Goal: Task Accomplishment & Management: Use online tool/utility

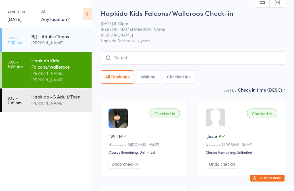
click at [17, 16] on link "[DATE]" at bounding box center [14, 19] width 14 height 6
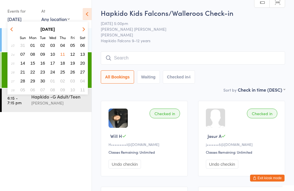
click at [50, 27] on strong "June 2020" at bounding box center [48, 29] width 14 height 5
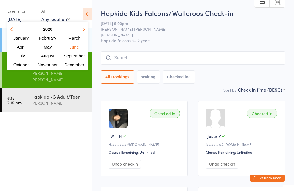
click at [49, 29] on strong "2020" at bounding box center [47, 29] width 9 height 5
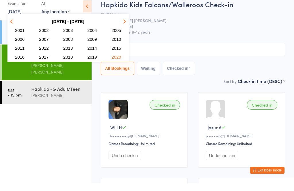
scroll to position [9, 0]
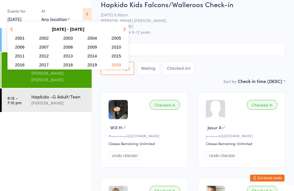
click at [123, 30] on button "button" at bounding box center [123, 29] width 9 height 8
click at [117, 36] on span "2025" at bounding box center [116, 38] width 9 height 5
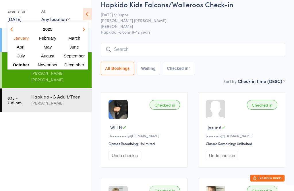
click at [22, 65] on span "October" at bounding box center [21, 64] width 17 height 5
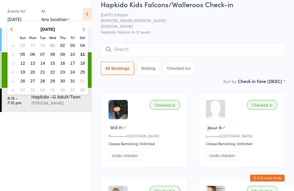
click at [83, 54] on span "11" at bounding box center [82, 54] width 5 height 5
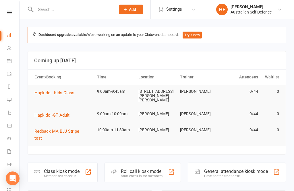
click at [69, 169] on div "Class kiosk mode" at bounding box center [62, 171] width 36 height 5
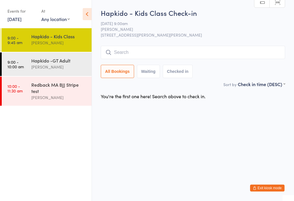
click at [49, 62] on div "Hapkido -GT Adult" at bounding box center [58, 60] width 55 height 6
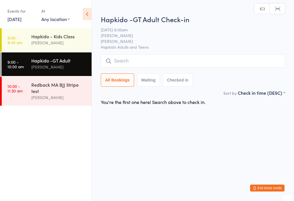
click at [158, 60] on input "search" at bounding box center [193, 60] width 184 height 13
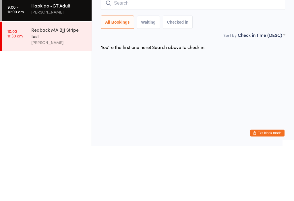
click at [197, 87] on div "Sort by Check in time (DESC) First name (ASC) First name (DESC) Last name (ASC)…" at bounding box center [193, 90] width 184 height 6
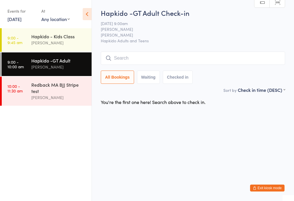
click at [57, 72] on div "Hapkido -GT Adult [PERSON_NAME]" at bounding box center [61, 63] width 60 height 23
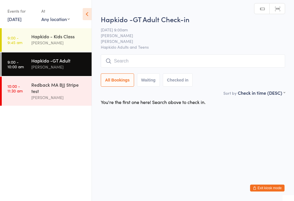
click at [151, 64] on input "search" at bounding box center [193, 60] width 184 height 13
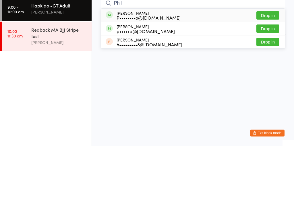
type input "Phil"
click at [269, 79] on button "Drop in" at bounding box center [268, 83] width 23 height 8
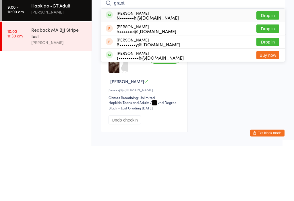
type input "grant"
click at [272, 66] on button "Drop in" at bounding box center [268, 70] width 23 height 8
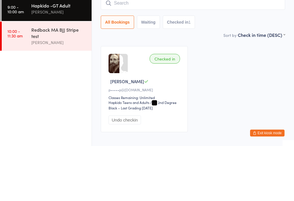
scroll to position [30, 0]
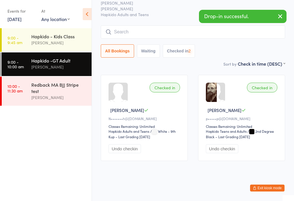
click at [161, 28] on input "search" at bounding box center [193, 31] width 184 height 13
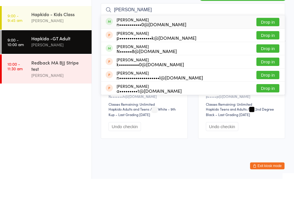
type input "[PERSON_NAME]"
click at [270, 40] on button "Drop in" at bounding box center [268, 44] width 23 height 8
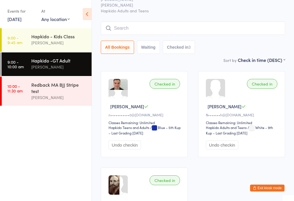
click at [215, 35] on input "search" at bounding box center [193, 28] width 184 height 13
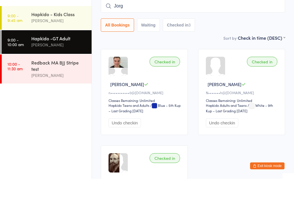
type input "[PERSON_NAME]"
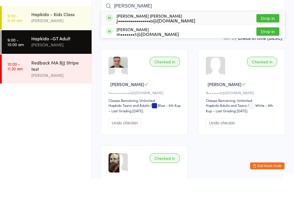
click at [29, 52] on link "9:00 - 10:00 am Hapkido -GT Adult [PERSON_NAME]" at bounding box center [47, 64] width 90 height 24
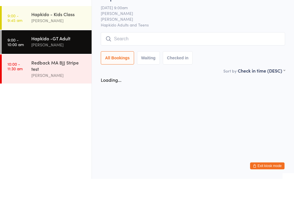
scroll to position [0, 0]
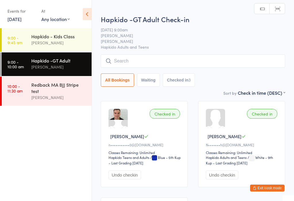
click at [244, 61] on input "search" at bounding box center [193, 60] width 184 height 13
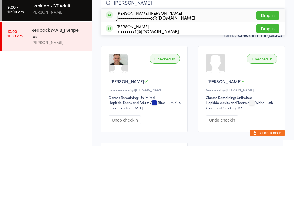
type input "[PERSON_NAME]"
click at [274, 66] on button "Drop in" at bounding box center [268, 70] width 23 height 8
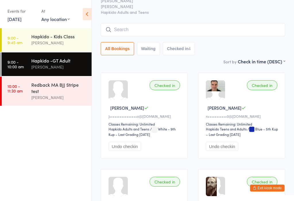
scroll to position [25, 0]
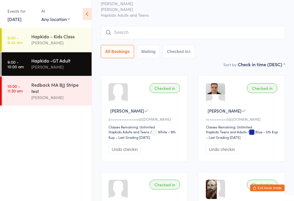
click at [152, 32] on input "search" at bounding box center [193, 32] width 184 height 13
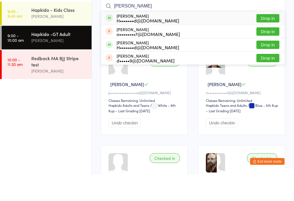
type input "[PERSON_NAME]"
click at [272, 41] on button "Drop in" at bounding box center [268, 45] width 23 height 8
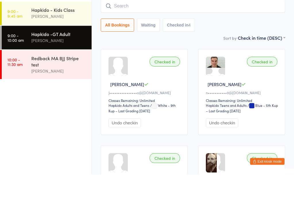
scroll to position [52, 0]
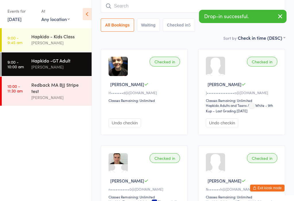
click at [175, 3] on input "search" at bounding box center [193, 5] width 184 height 13
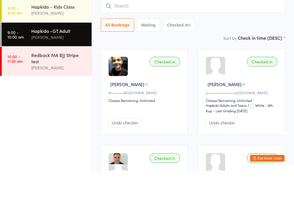
scroll to position [0, 0]
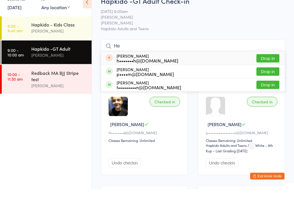
type input "He"
click at [270, 79] on button "Drop in" at bounding box center [268, 83] width 23 height 8
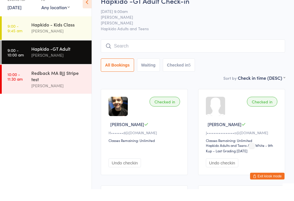
scroll to position [12, 0]
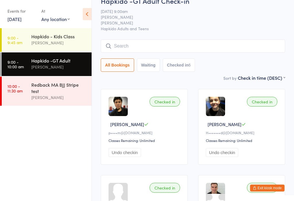
click at [170, 38] on div "Hapkido -GT Adult Check-in [DATE] 9:00am [PERSON_NAME] Hapkido Adults and Teens…" at bounding box center [193, 35] width 184 height 78
click at [149, 42] on input "search" at bounding box center [193, 45] width 184 height 13
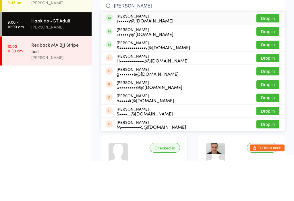
type input "[PERSON_NAME]"
click at [271, 81] on button "Drop in" at bounding box center [268, 85] width 23 height 8
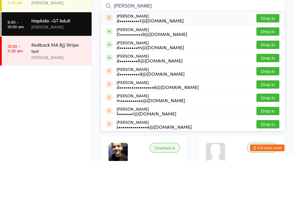
type input "[PERSON_NAME]"
click at [274, 94] on button "Drop in" at bounding box center [268, 98] width 23 height 8
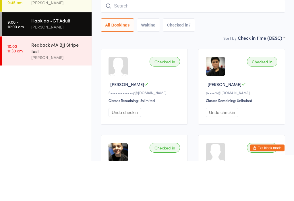
scroll to position [52, 0]
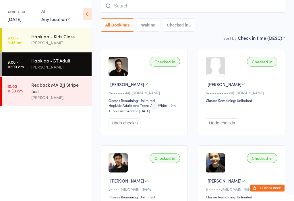
click at [250, 8] on input "search" at bounding box center [193, 5] width 184 height 13
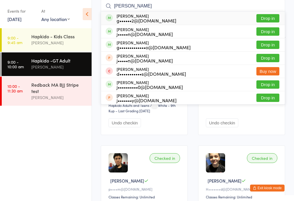
type input "[PERSON_NAME]"
click at [271, 44] on button "Drop in" at bounding box center [268, 45] width 23 height 8
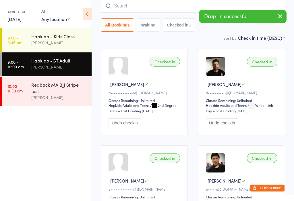
click at [23, 72] on link "9:00 - 10:00 am Hapkido -GT Adult [PERSON_NAME]" at bounding box center [47, 64] width 90 height 24
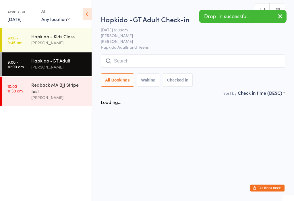
scroll to position [0, 0]
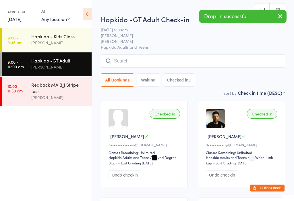
click at [130, 67] on input "search" at bounding box center [193, 60] width 184 height 13
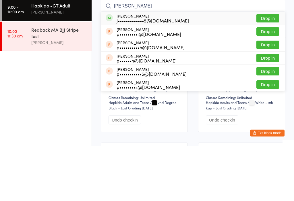
type input "[PERSON_NAME]"
click at [270, 69] on button "Drop in" at bounding box center [268, 73] width 23 height 8
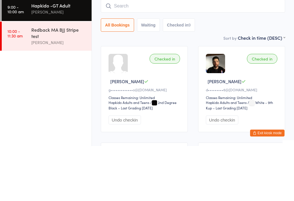
scroll to position [55, 0]
